Goal: Navigation & Orientation: Find specific page/section

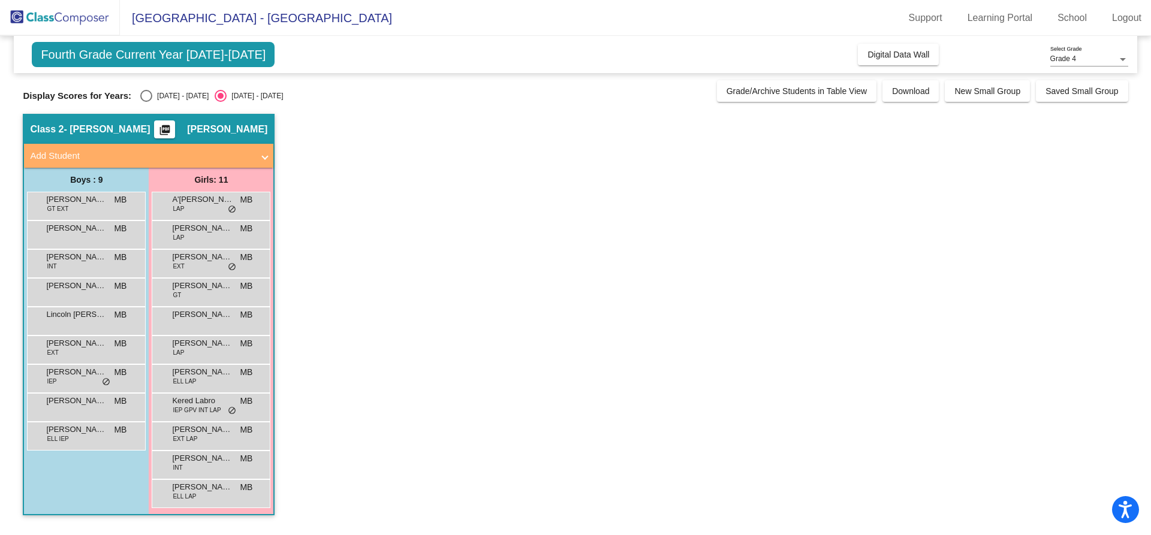
click at [502, 457] on app-classroom "Class 2 - Byam picture_as_pdf Madisyn Byam Add Student First Name Last Name Stu…" at bounding box center [575, 321] width 1105 height 414
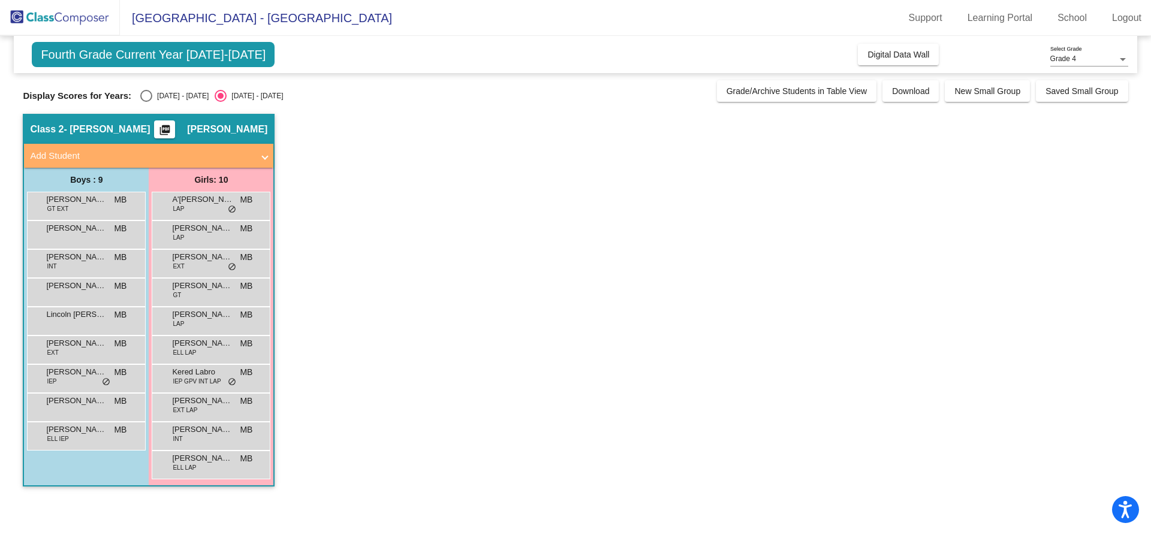
click at [533, 150] on app-classroom "Class 2 - [PERSON_NAME] picture_as_pdf [PERSON_NAME] Add Student First Name Las…" at bounding box center [575, 306] width 1105 height 385
